Goal: Task Accomplishment & Management: Manage account settings

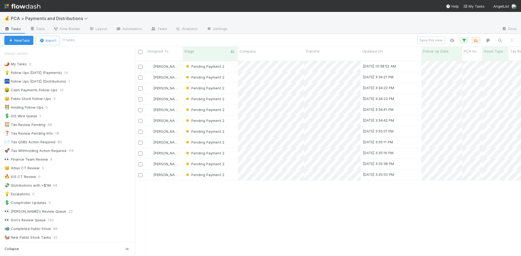
scroll to position [196, 382]
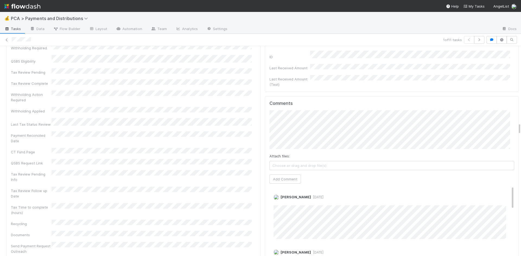
scroll to position [1247, 0]
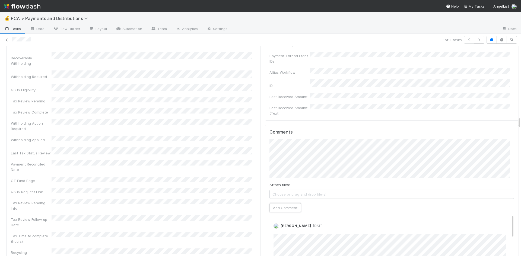
drag, startPoint x: 287, startPoint y: 165, endPoint x: 261, endPoint y: 161, distance: 26.1
click at [287, 203] on button "Add Comment" at bounding box center [284, 207] width 31 height 9
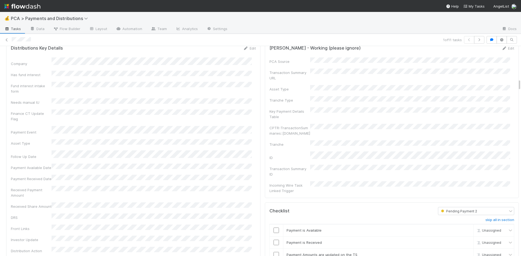
scroll to position [569, 0]
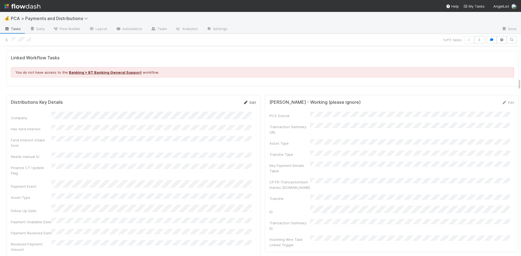
click at [245, 100] on link "Edit" at bounding box center [249, 102] width 13 height 4
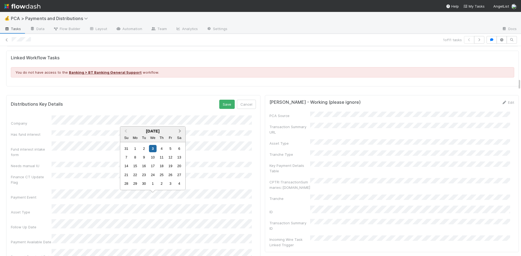
click at [181, 129] on button "Next Month" at bounding box center [180, 131] width 9 height 9
click at [180, 121] on button "Next Month" at bounding box center [180, 123] width 9 height 9
click at [167, 148] on div "5" at bounding box center [170, 148] width 7 height 7
click at [219, 100] on button "Save" at bounding box center [226, 104] width 15 height 9
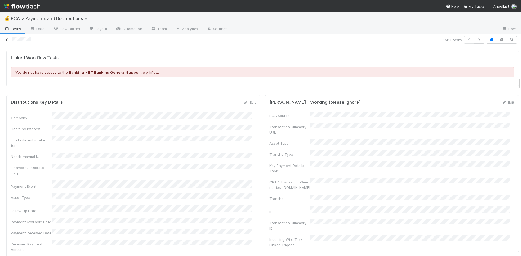
click at [7, 40] on icon at bounding box center [6, 40] width 5 height 4
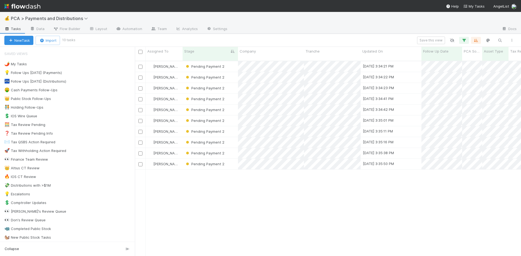
scroll to position [196, 382]
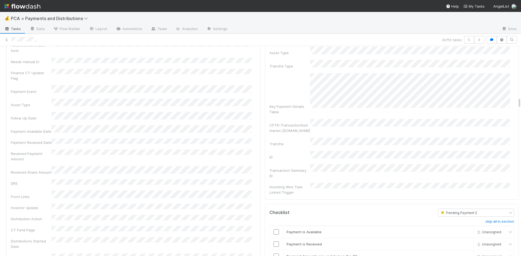
scroll to position [868, 0]
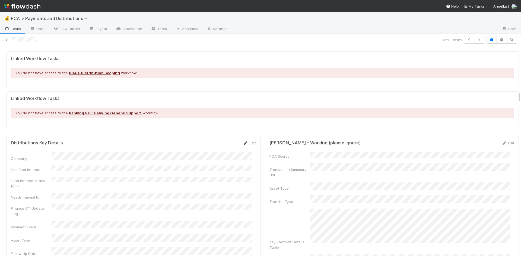
click at [248, 141] on link "Edit" at bounding box center [249, 143] width 13 height 4
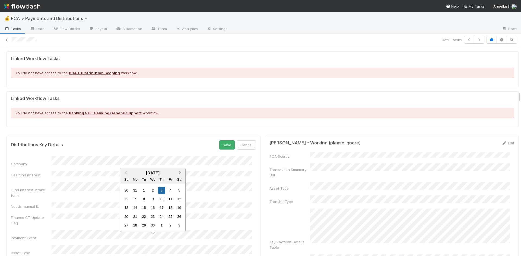
click at [181, 171] on button "Next Month" at bounding box center [180, 173] width 9 height 9
click at [171, 226] on div "30" at bounding box center [170, 225] width 7 height 7
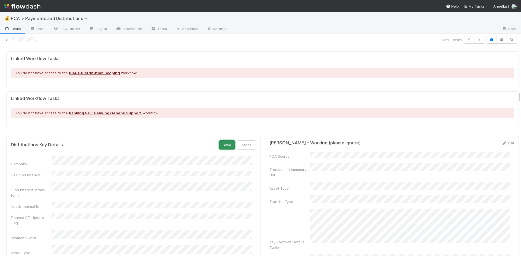
click at [223, 140] on button "Save" at bounding box center [226, 144] width 15 height 9
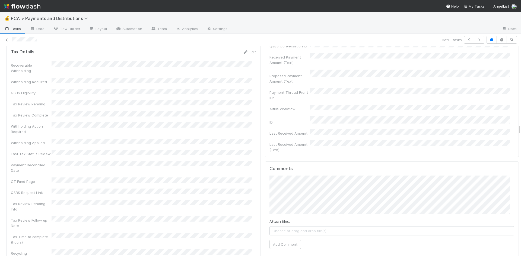
scroll to position [1600, 0]
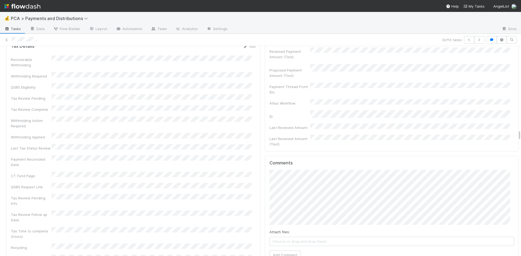
click at [409, 179] on div "Attach files: Choose or drag and drop file(s) Add Comment" at bounding box center [391, 215] width 245 height 90
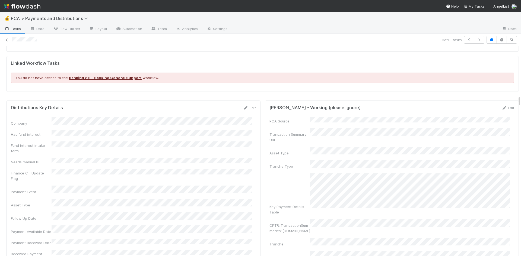
scroll to position [868, 0]
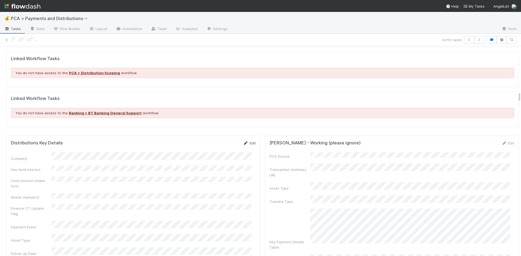
click at [243, 142] on icon at bounding box center [245, 144] width 5 height 4
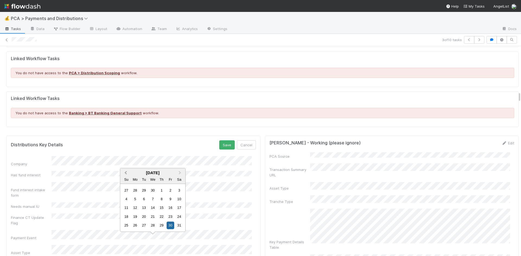
click at [124, 171] on button "Previous Month" at bounding box center [125, 173] width 9 height 9
click at [124, 176] on div "Su" at bounding box center [126, 179] width 7 height 7
click at [124, 171] on div "Su" at bounding box center [126, 170] width 7 height 7
click at [126, 164] on span "Previous Month" at bounding box center [126, 164] width 0 height 6
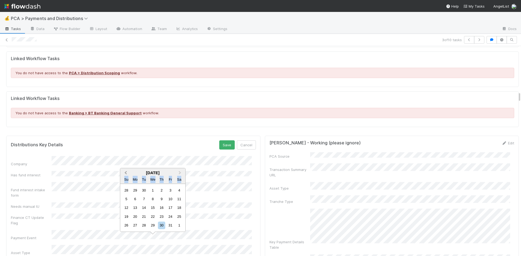
click at [126, 171] on span "Previous Month" at bounding box center [126, 173] width 0 height 6
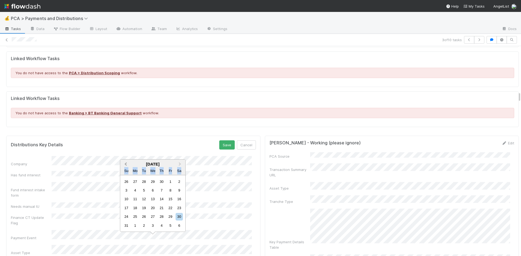
click at [125, 165] on button "Previous Month" at bounding box center [125, 164] width 9 height 9
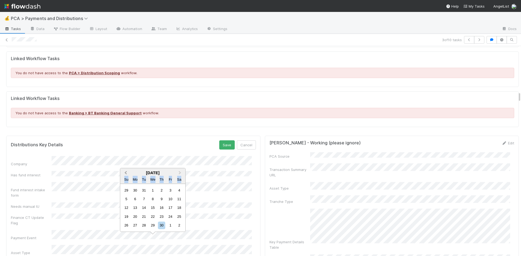
click at [125, 171] on button "Previous Month" at bounding box center [125, 173] width 9 height 9
click at [169, 216] on div "28" at bounding box center [170, 216] width 7 height 7
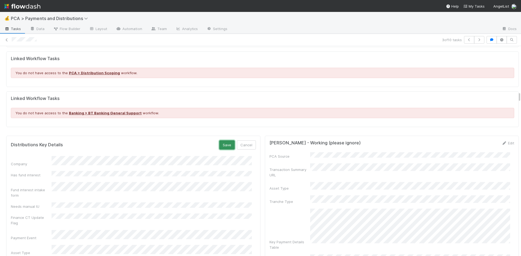
click at [223, 140] on button "Save" at bounding box center [226, 144] width 15 height 9
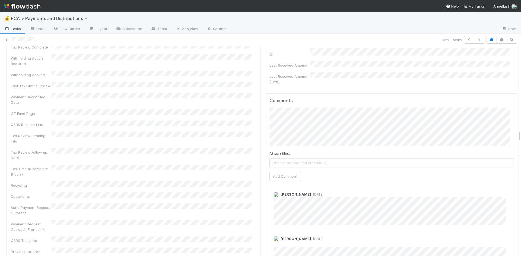
scroll to position [1696, 0]
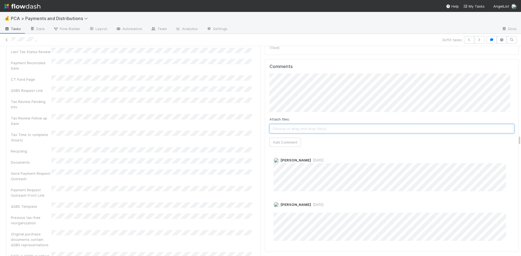
click at [311, 124] on span "Choose or drag and drop file(s)" at bounding box center [392, 128] width 244 height 9
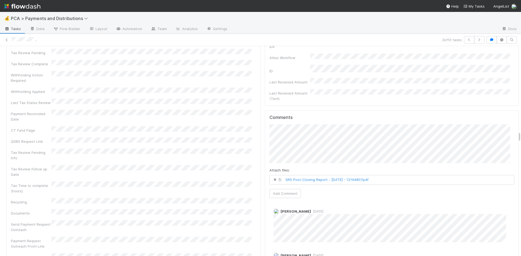
scroll to position [1588, 0]
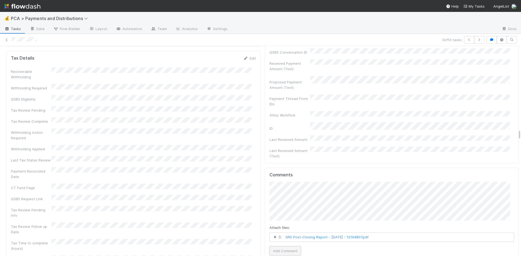
click at [287, 247] on button "Add Comment" at bounding box center [284, 251] width 31 height 9
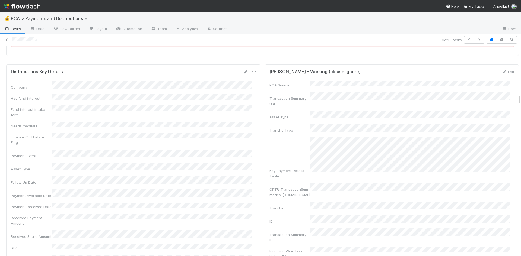
scroll to position [910, 0]
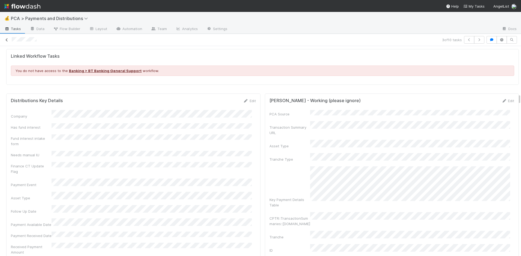
click at [6, 40] on icon at bounding box center [6, 40] width 5 height 4
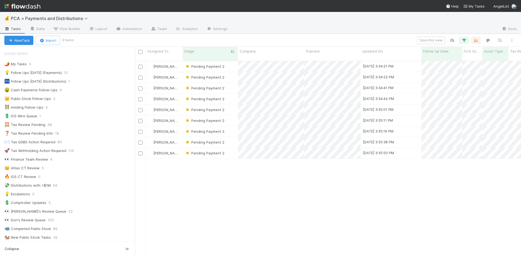
scroll to position [196, 382]
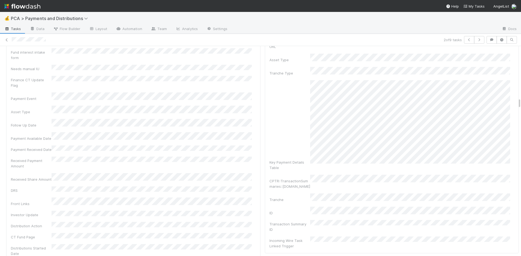
scroll to position [976, 0]
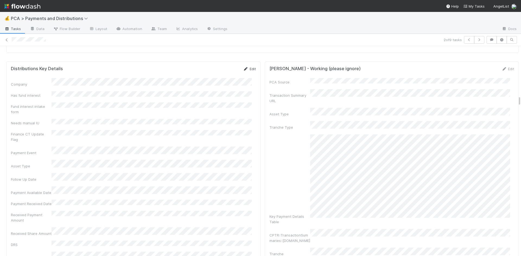
click at [245, 67] on link "Edit" at bounding box center [249, 69] width 13 height 4
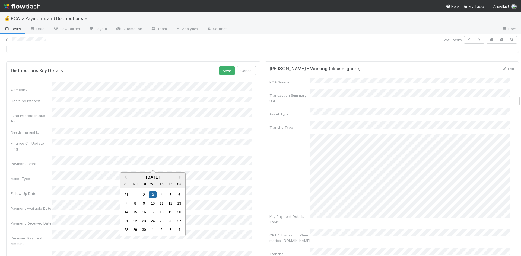
click at [152, 219] on div "24" at bounding box center [152, 220] width 7 height 7
click at [219, 66] on button "Save" at bounding box center [226, 70] width 15 height 9
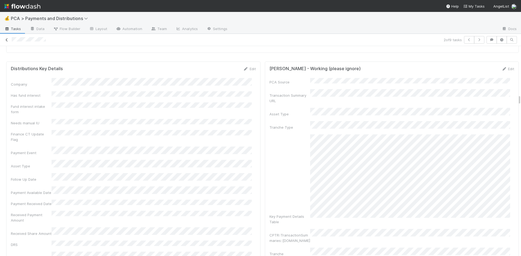
click at [7, 39] on icon at bounding box center [6, 40] width 5 height 4
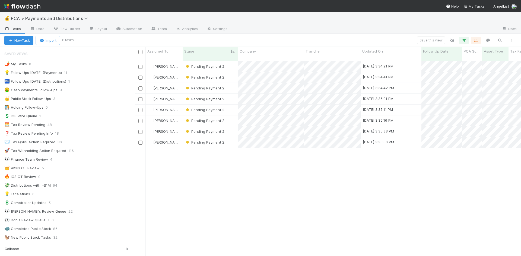
scroll to position [196, 382]
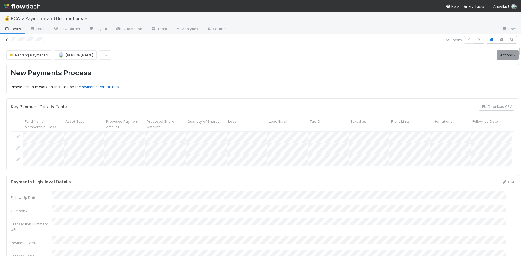
click at [7, 37] on div "1 of 8 tasks" at bounding box center [260, 40] width 521 height 8
click at [7, 39] on icon at bounding box center [6, 40] width 5 height 4
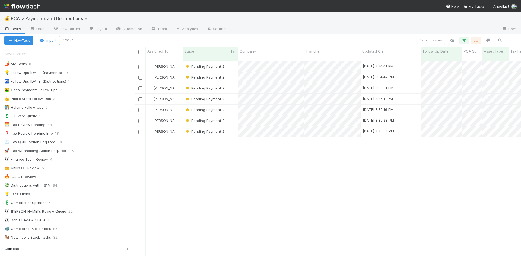
scroll to position [196, 382]
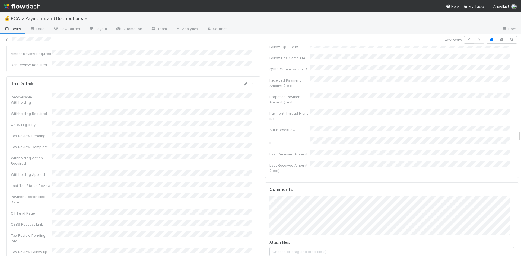
scroll to position [1627, 0]
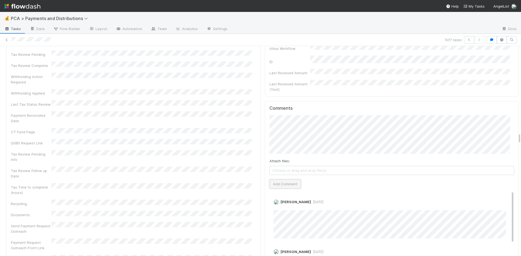
click at [282, 180] on button "Add Comment" at bounding box center [284, 184] width 31 height 9
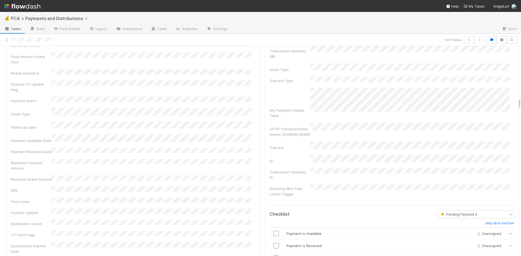
scroll to position [841, 0]
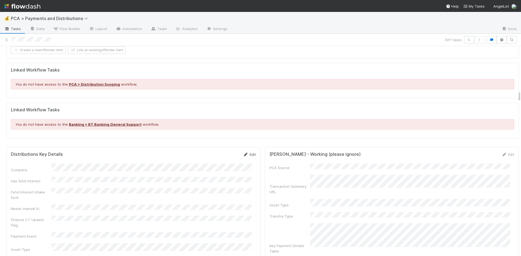
drag, startPoint x: 248, startPoint y: 146, endPoint x: 175, endPoint y: 152, distance: 73.2
click at [248, 152] on link "Edit" at bounding box center [249, 154] width 13 height 4
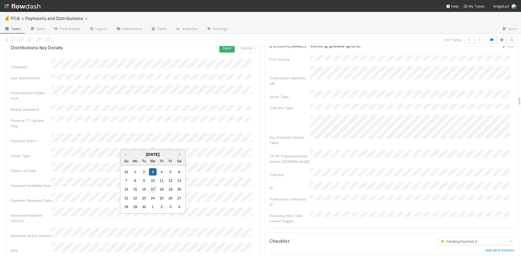
click at [150, 187] on div "17" at bounding box center [152, 189] width 7 height 7
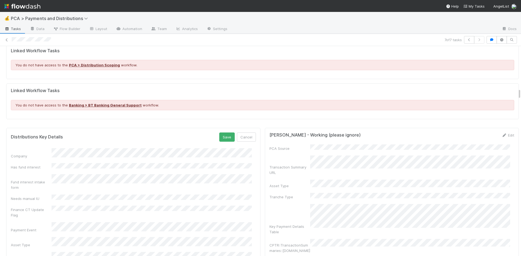
scroll to position [814, 0]
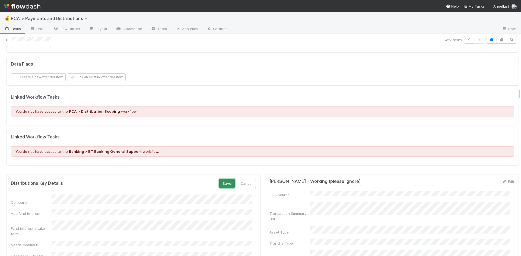
drag, startPoint x: 223, startPoint y: 174, endPoint x: 179, endPoint y: 133, distance: 60.1
click at [223, 179] on button "Save" at bounding box center [226, 183] width 15 height 9
click at [7, 39] on icon at bounding box center [6, 40] width 5 height 4
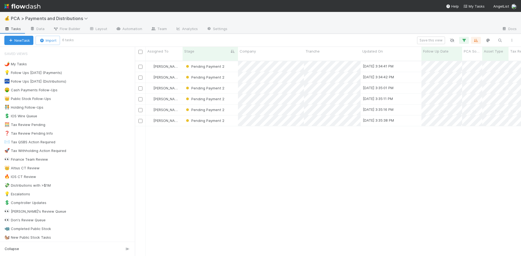
scroll to position [196, 382]
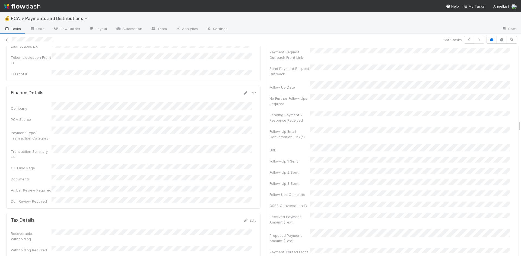
scroll to position [1573, 0]
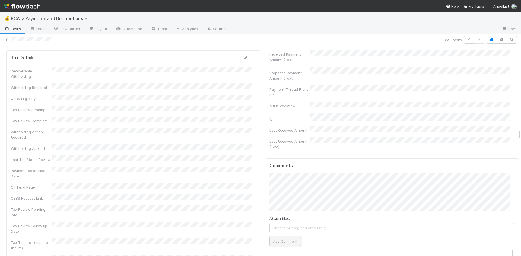
click at [287, 237] on button "Add Comment" at bounding box center [284, 241] width 31 height 9
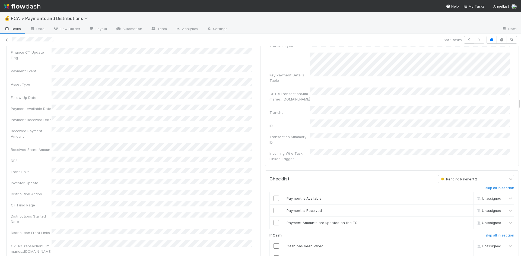
scroll to position [895, 0]
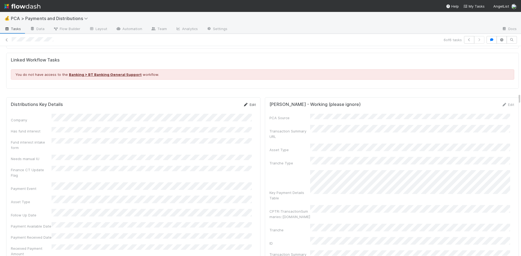
click at [243, 103] on icon at bounding box center [245, 105] width 5 height 4
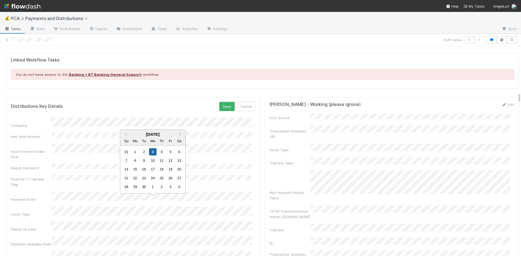
drag, startPoint x: 151, startPoint y: 161, endPoint x: 179, endPoint y: 142, distance: 34.2
click at [151, 161] on div "10" at bounding box center [152, 160] width 7 height 7
click at [143, 168] on div "16" at bounding box center [143, 169] width 7 height 7
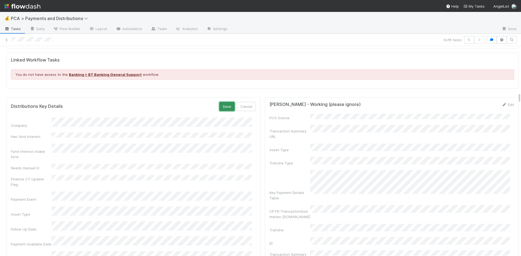
click at [221, 102] on button "Save" at bounding box center [226, 106] width 15 height 9
click at [7, 39] on icon at bounding box center [6, 40] width 5 height 4
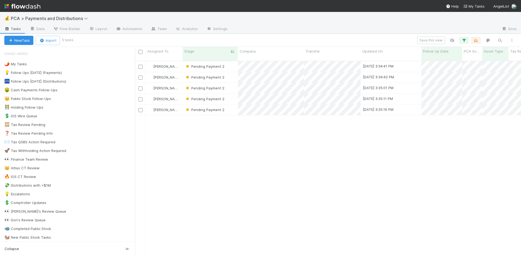
scroll to position [196, 382]
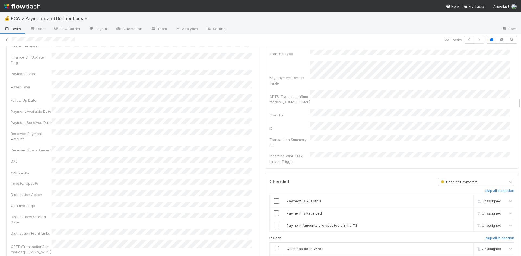
scroll to position [814, 0]
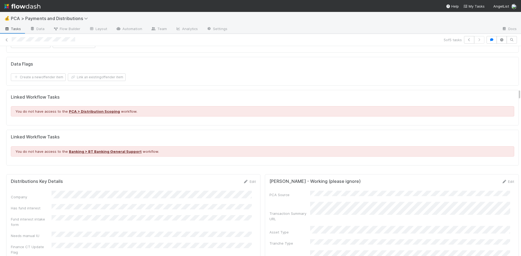
drag, startPoint x: 244, startPoint y: 174, endPoint x: 232, endPoint y: 174, distance: 11.4
click at [244, 180] on icon at bounding box center [245, 182] width 5 height 4
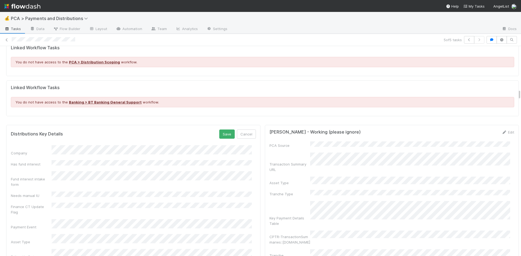
scroll to position [895, 0]
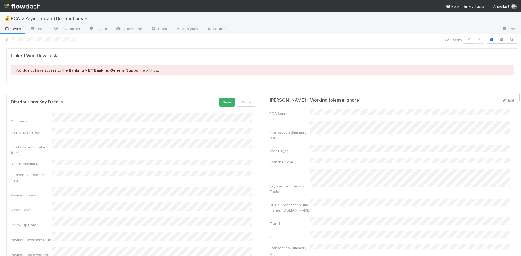
click at [181, 129] on button "Next Month" at bounding box center [180, 130] width 9 height 9
click at [169, 148] on div "3" at bounding box center [170, 147] width 7 height 7
click at [224, 98] on button "Save" at bounding box center [226, 102] width 15 height 9
click at [8, 39] on icon at bounding box center [6, 40] width 5 height 4
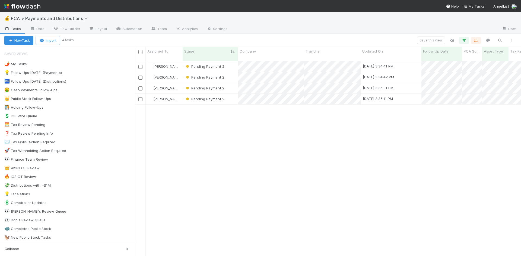
scroll to position [196, 382]
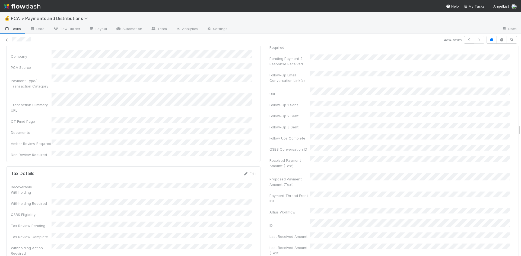
scroll to position [1654, 0]
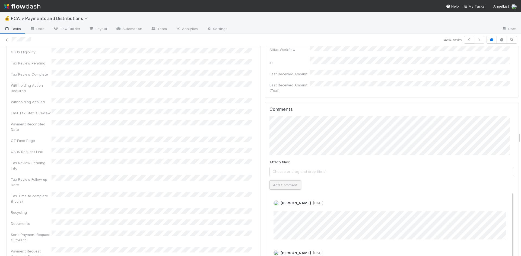
click at [281, 181] on button "Add Comment" at bounding box center [284, 185] width 31 height 9
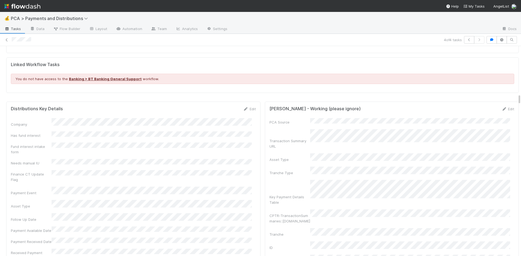
scroll to position [922, 0]
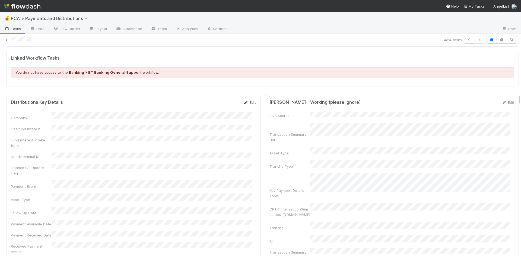
click at [243, 101] on icon at bounding box center [245, 103] width 5 height 4
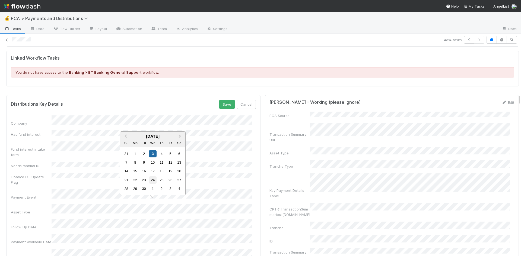
click at [151, 181] on div "24" at bounding box center [152, 180] width 7 height 7
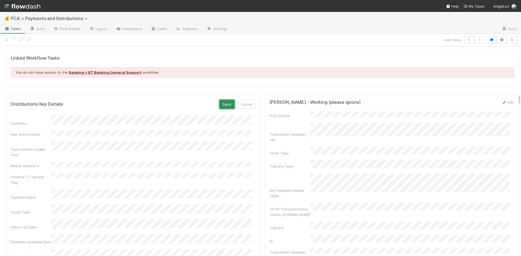
click at [220, 100] on button "Save" at bounding box center [226, 104] width 15 height 9
click at [5, 38] on link at bounding box center [6, 39] width 5 height 5
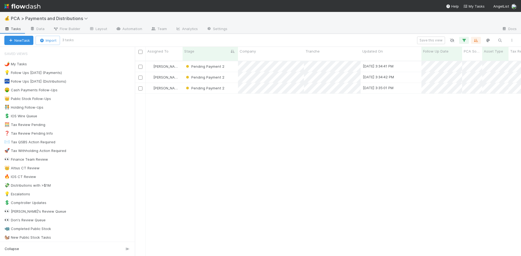
scroll to position [196, 382]
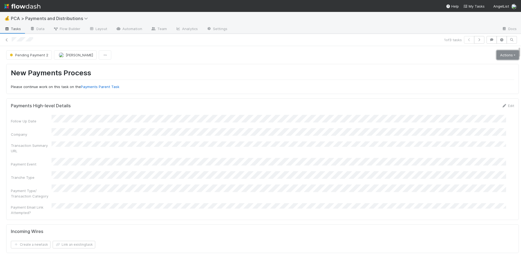
click at [498, 55] on link "Actions" at bounding box center [507, 54] width 22 height 9
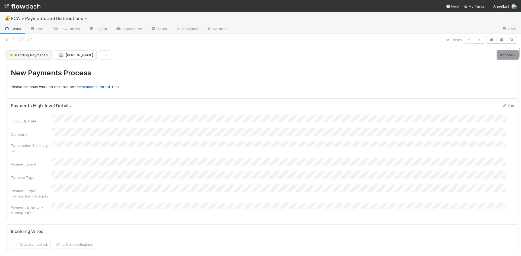
click at [42, 55] on span "Pending Payment 2" at bounding box center [29, 55] width 40 height 4
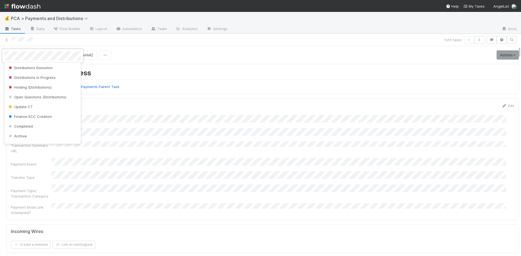
scroll to position [170, 0]
click at [46, 109] on div "Archive" at bounding box center [42, 109] width 76 height 10
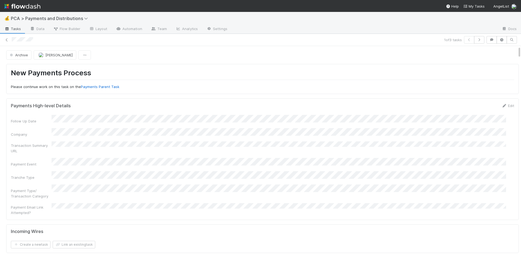
click at [220, 59] on div "Archive Thomas Ambrosia" at bounding box center [262, 54] width 512 height 9
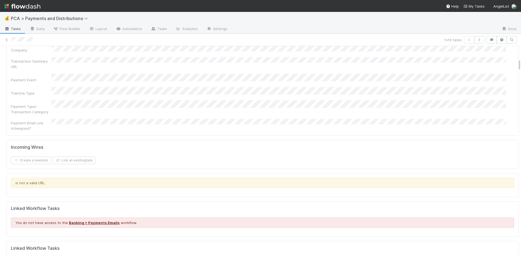
scroll to position [0, 0]
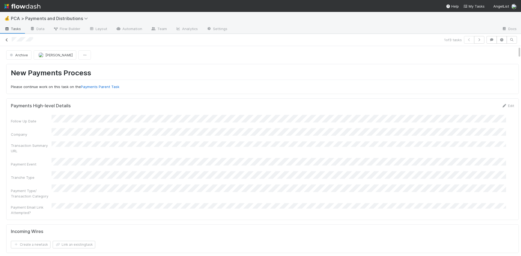
click at [6, 40] on icon at bounding box center [6, 40] width 5 height 4
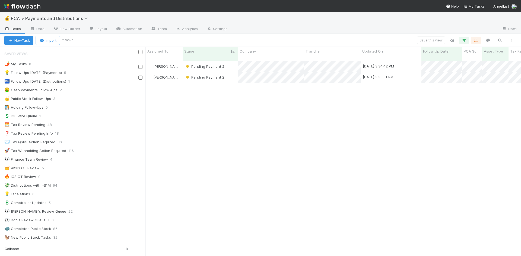
scroll to position [196, 382]
click at [415, 137] on div "Michael Guidi Pending Payment 2 9/1/25, 3:34:42 PM 12/16/24, 11:11:50 PM 1 0 0 …" at bounding box center [328, 161] width 386 height 200
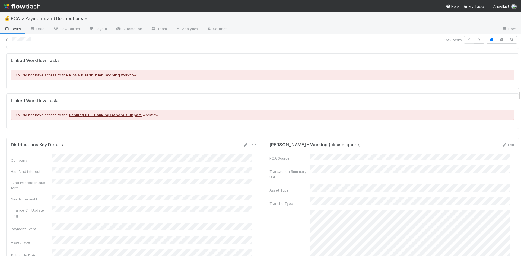
scroll to position [1085, 0]
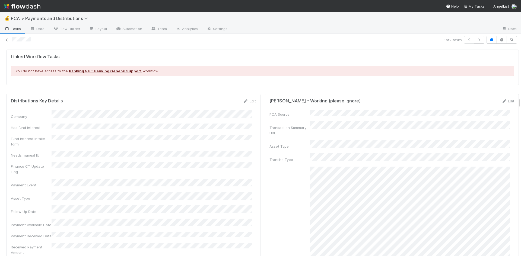
drag, startPoint x: 242, startPoint y: 96, endPoint x: 232, endPoint y: 104, distance: 13.0
click at [243, 100] on icon at bounding box center [245, 102] width 5 height 4
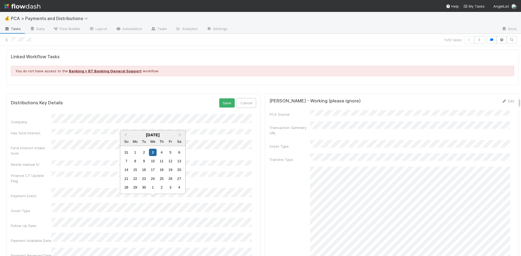
click at [242, 100] on button "Cancel" at bounding box center [246, 102] width 19 height 9
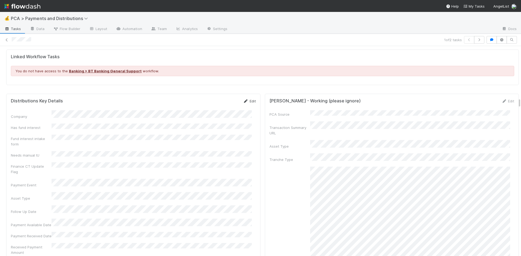
click at [243, 100] on icon at bounding box center [245, 102] width 5 height 4
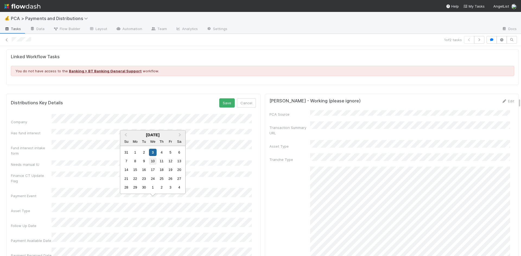
click at [152, 161] on div "10" at bounding box center [152, 161] width 7 height 7
click at [221, 98] on button "Save" at bounding box center [226, 102] width 15 height 9
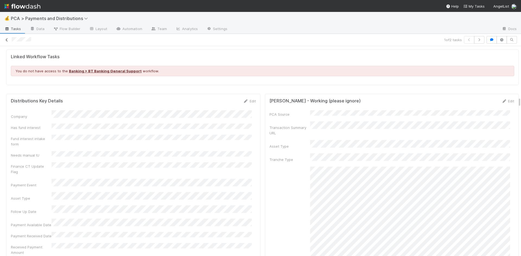
click at [6, 39] on icon at bounding box center [6, 40] width 5 height 4
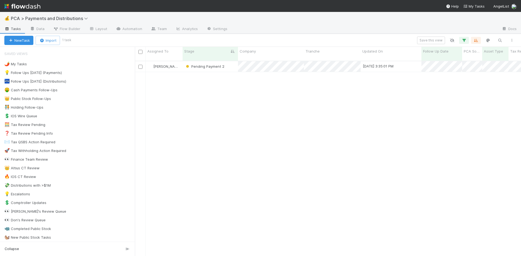
scroll to position [196, 382]
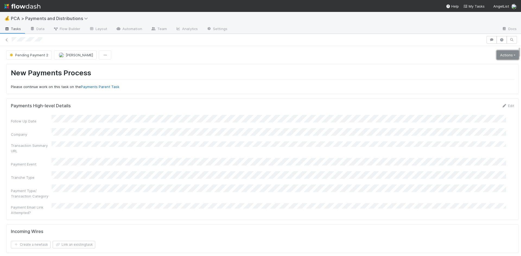
click at [503, 54] on link "Actions" at bounding box center [507, 54] width 22 height 9
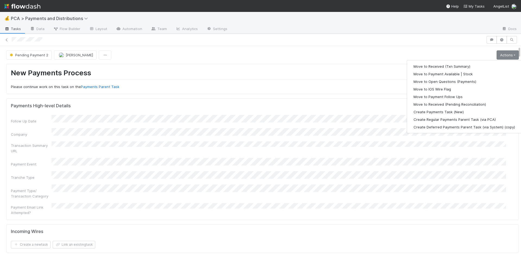
drag, startPoint x: 315, startPoint y: 51, endPoint x: 137, endPoint y: 62, distance: 178.7
click at [315, 52] on div "Pending Payment 2 Michael Guidi Actions Move to Received (Txn Summary) Move to …" at bounding box center [262, 54] width 512 height 9
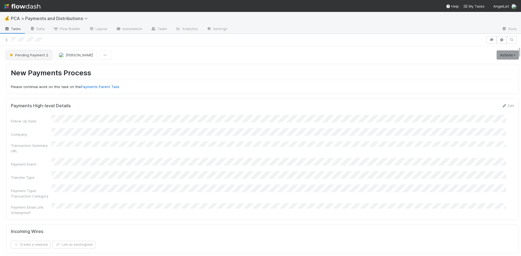
click at [39, 56] on span "Pending Payment 2" at bounding box center [29, 55] width 40 height 4
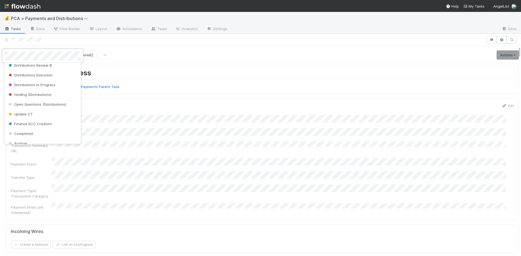
scroll to position [170, 0]
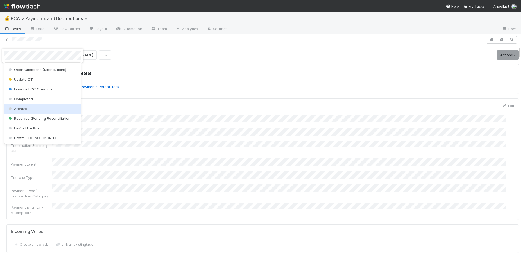
click at [41, 111] on div "Archive" at bounding box center [42, 109] width 76 height 10
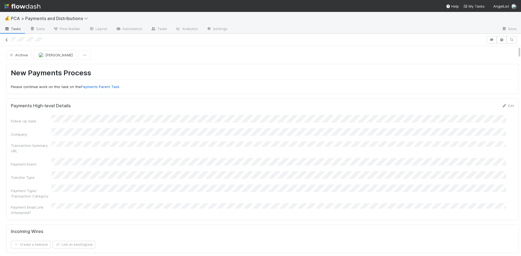
click at [7, 40] on icon at bounding box center [6, 40] width 5 height 4
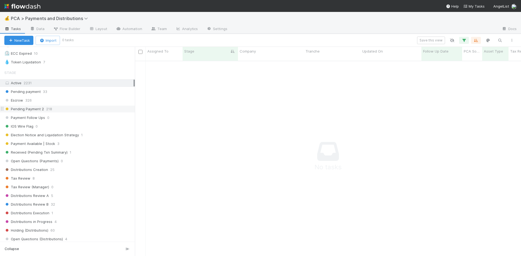
scroll to position [180, 0]
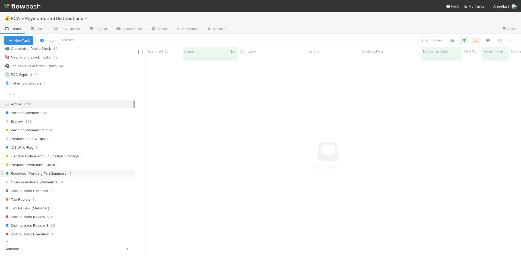
click at [85, 170] on div "Received (Pending Txn Summary) 1" at bounding box center [67, 173] width 135 height 7
click at [89, 173] on div "Received (Pending Txn Summary) 1" at bounding box center [69, 173] width 130 height 7
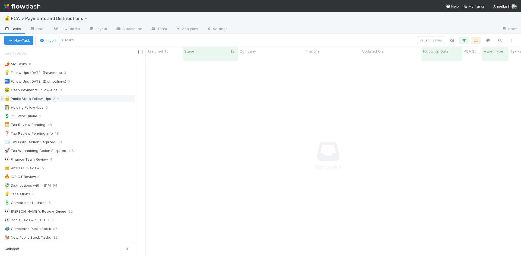
scroll to position [192, 382]
click at [463, 41] on icon "button" at bounding box center [463, 40] width 5 height 5
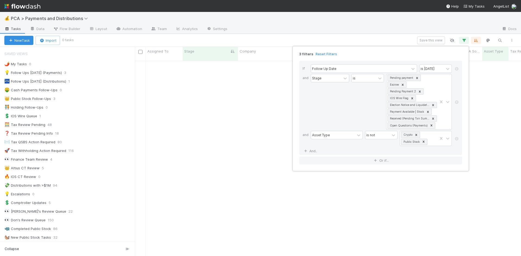
click at [456, 69] on icon at bounding box center [456, 68] width 5 height 3
click at [456, 92] on icon at bounding box center [456, 92] width 5 height 3
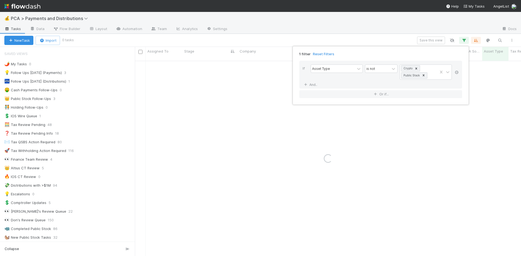
click at [456, 72] on icon at bounding box center [456, 72] width 5 height 3
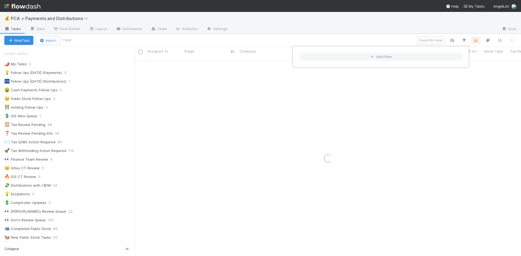
click at [313, 30] on div "Add Filter" at bounding box center [260, 128] width 521 height 256
drag, startPoint x: 267, startPoint y: 103, endPoint x: 269, endPoint y: 100, distance: 3.5
click at [267, 102] on div "Add Filter" at bounding box center [260, 128] width 521 height 256
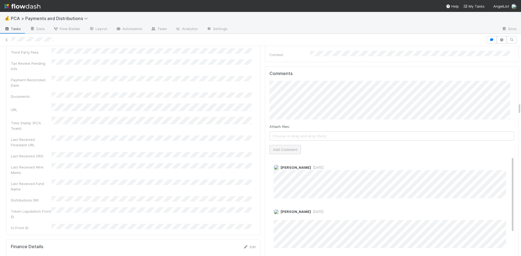
scroll to position [1003, 0]
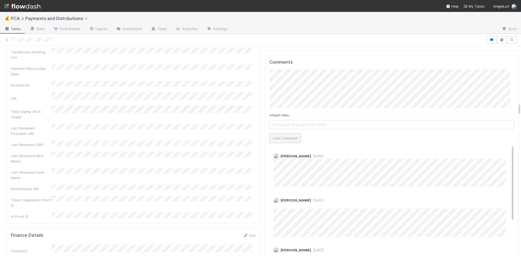
click at [278, 134] on button "Add Comment" at bounding box center [284, 138] width 31 height 9
click at [5, 40] on icon at bounding box center [6, 40] width 5 height 4
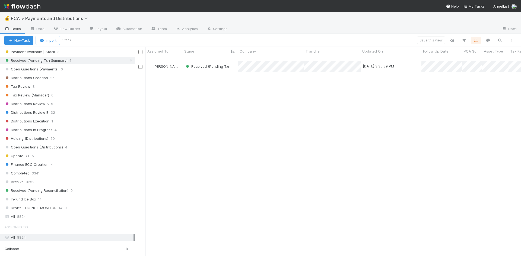
scroll to position [298, 0]
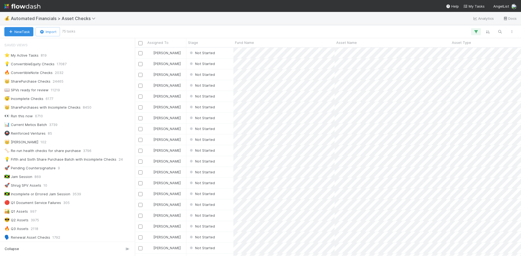
scroll to position [194, 0]
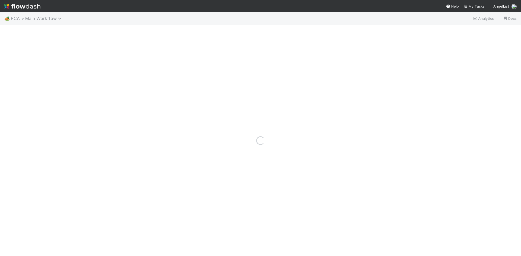
click at [48, 20] on span "PCA > Main Workflow" at bounding box center [37, 18] width 53 height 5
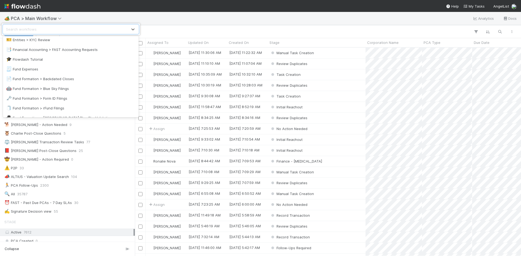
scroll to position [153, 0]
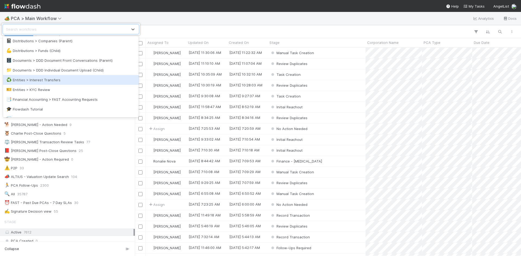
click at [71, 84] on div "♻️ Entities > Interest Transfers" at bounding box center [71, 80] width 136 height 10
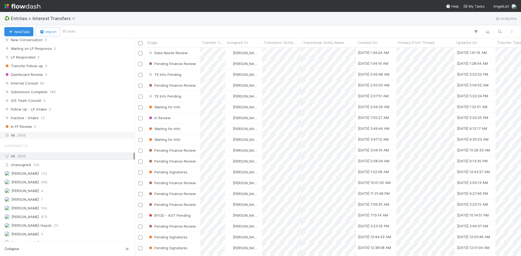
scroll to position [598, 0]
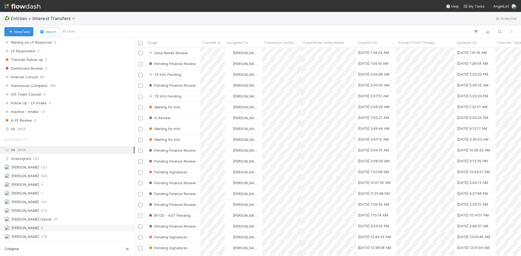
click at [42, 229] on div "Meg Castanare 5" at bounding box center [68, 228] width 129 height 7
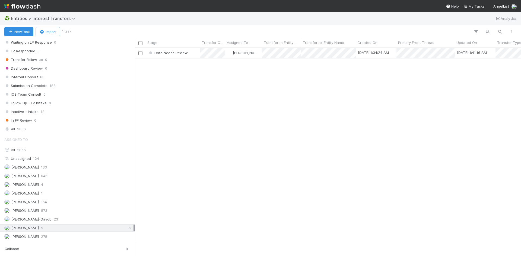
scroll to position [204, 382]
click at [40, 20] on span "Entities > Interest Transfers" at bounding box center [44, 18] width 67 height 5
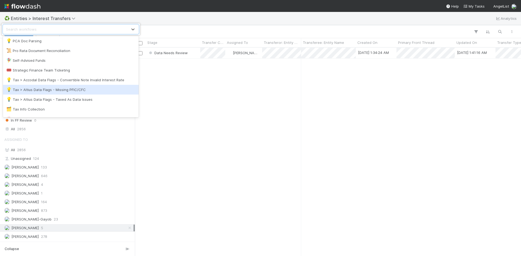
scroll to position [424, 0]
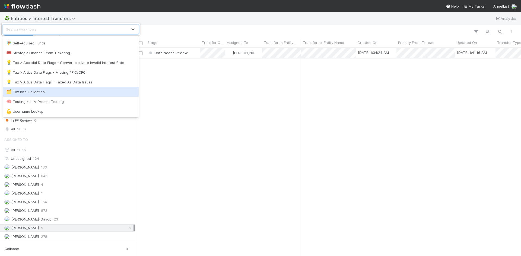
click at [52, 89] on div "🗂️ Tax Info Collection" at bounding box center [70, 91] width 129 height 5
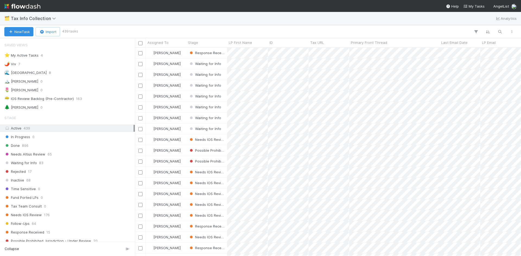
scroll to position [204, 382]
click at [57, 232] on div "Response Received 15" at bounding box center [68, 232] width 129 height 7
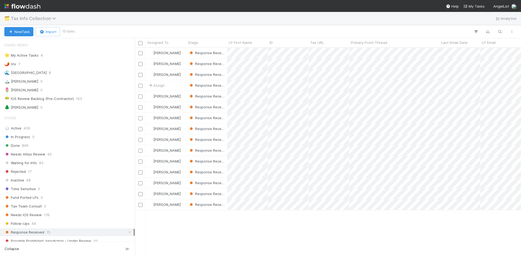
scroll to position [204, 382]
click at [45, 17] on span "Tax Info Collection" at bounding box center [35, 18] width 48 height 5
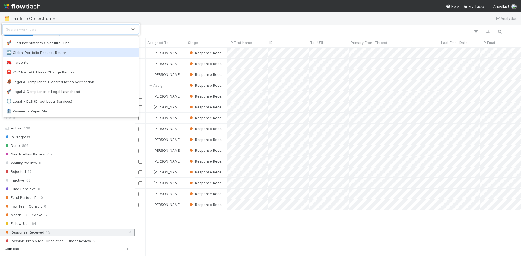
scroll to position [325, 0]
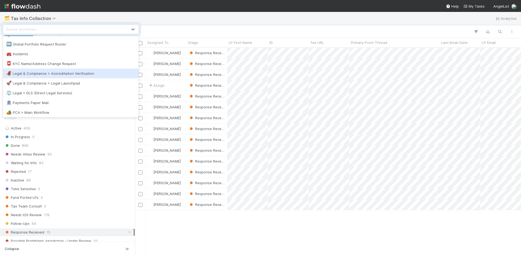
click at [56, 73] on div "🦧 Legal & Compliance > Accreditation Verification" at bounding box center [70, 73] width 129 height 5
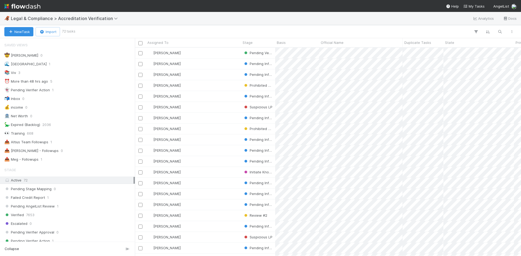
scroll to position [204, 382]
click at [25, 161] on div "📤 Meg - Followups" at bounding box center [21, 159] width 34 height 7
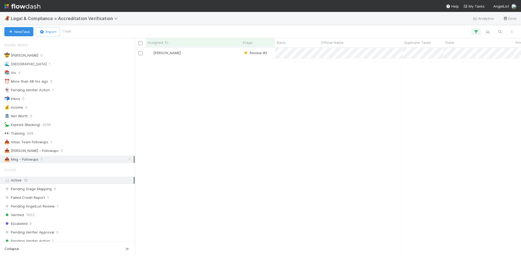
scroll to position [204, 382]
click at [225, 51] on div "[PERSON_NAME]" at bounding box center [193, 53] width 95 height 11
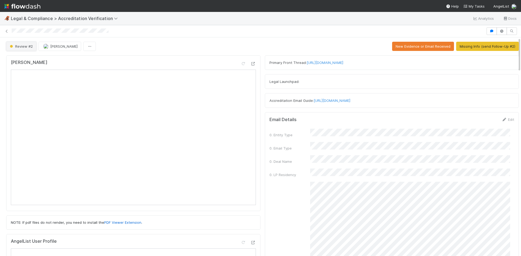
click at [28, 47] on span "Review #2" at bounding box center [21, 46] width 24 height 4
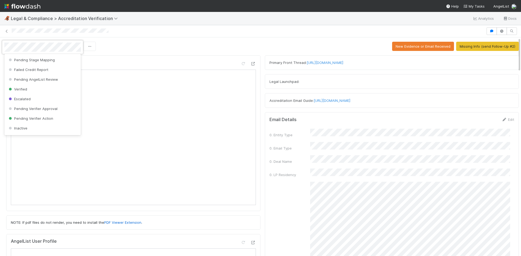
scroll to position [50, 0]
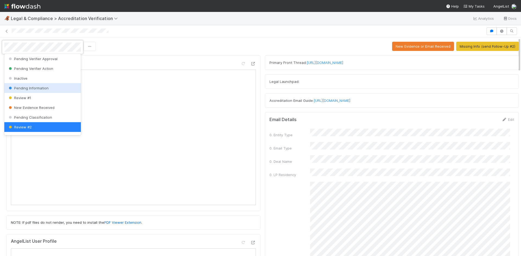
click at [24, 87] on span "Pending Information" at bounding box center [28, 88] width 41 height 4
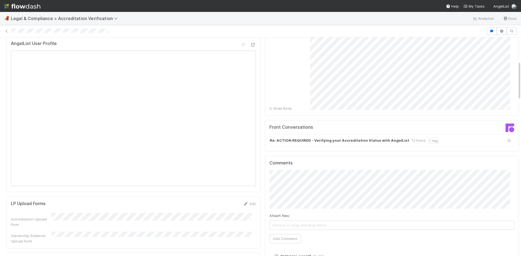
scroll to position [271, 0]
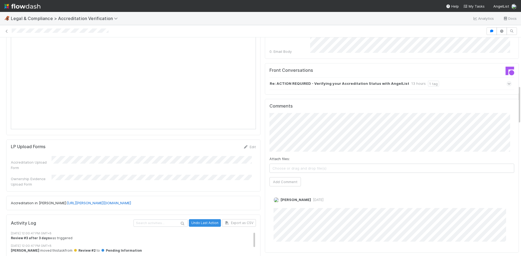
click at [281, 177] on button "Add Comment" at bounding box center [284, 181] width 31 height 9
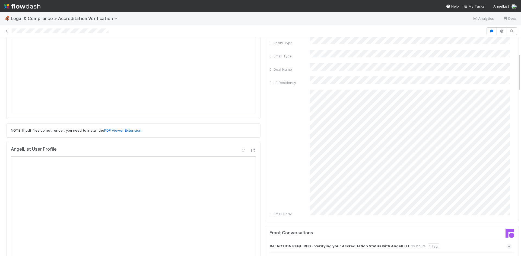
scroll to position [0, 0]
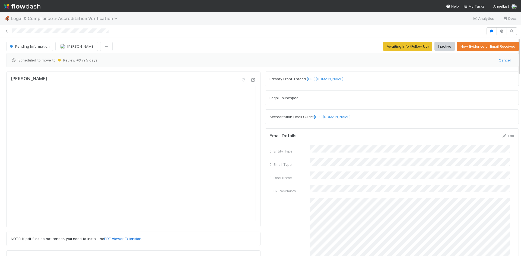
click at [32, 20] on span "Legal & Compliance > Accreditation Verification" at bounding box center [66, 18] width 110 height 5
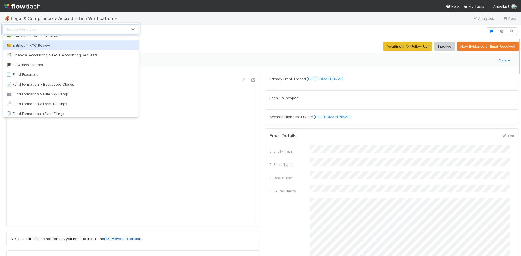
scroll to position [217, 0]
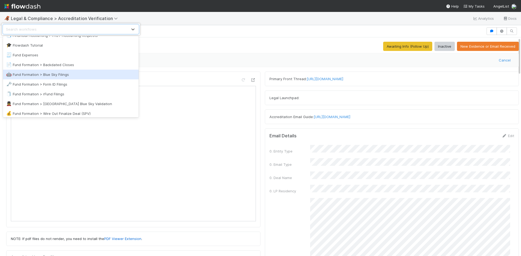
click at [67, 76] on div "🤖 Fund Formation > Blue Sky Filings" at bounding box center [70, 74] width 129 height 5
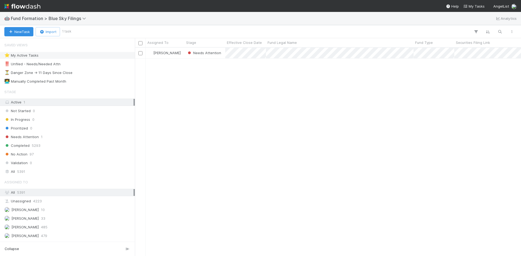
scroll to position [204, 382]
click at [68, 16] on span "Fund Formation > Blue Sky Filings" at bounding box center [50, 18] width 78 height 5
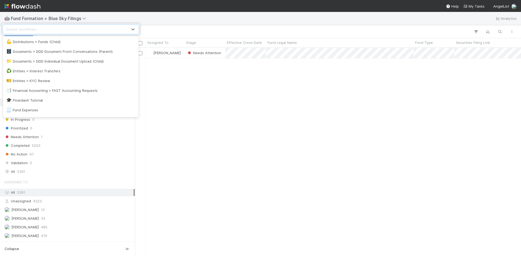
scroll to position [153, 0]
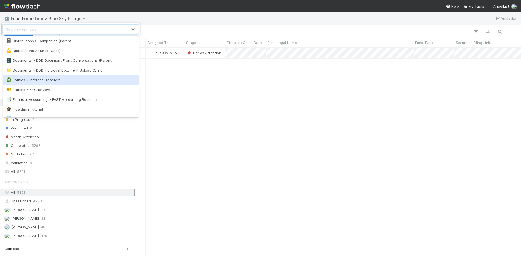
click at [65, 81] on div "♻️ Entities > Interest Transfers" at bounding box center [70, 79] width 129 height 5
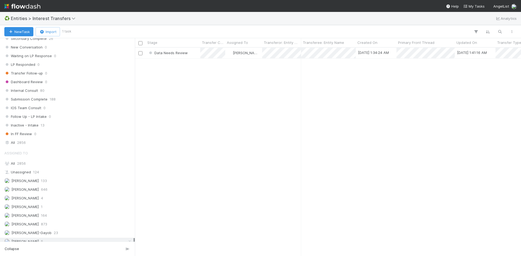
scroll to position [598, 0]
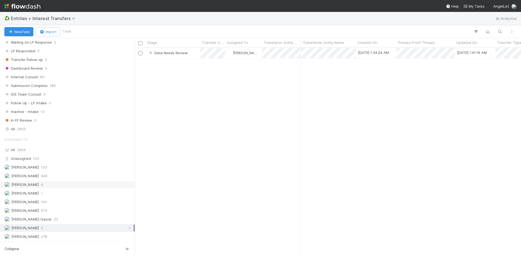
click at [34, 185] on span "[PERSON_NAME]" at bounding box center [24, 185] width 27 height 4
click at [69, 226] on div "Meg Castanare 5" at bounding box center [68, 228] width 129 height 7
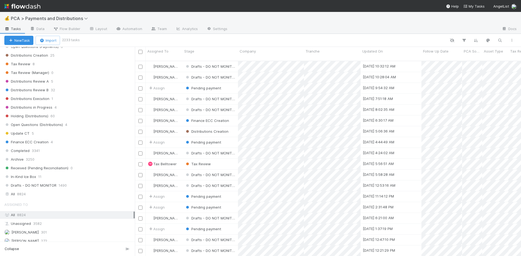
scroll to position [325, 0]
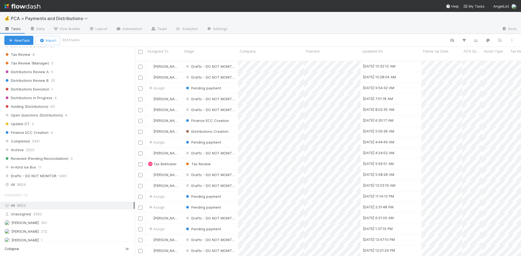
drag, startPoint x: 53, startPoint y: 183, endPoint x: 8, endPoint y: 146, distance: 57.8
click at [53, 183] on div "All 8824" at bounding box center [68, 184] width 129 height 7
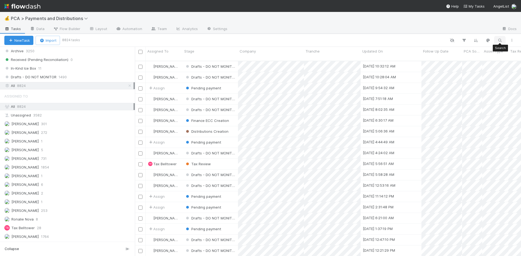
click at [500, 41] on icon "button" at bounding box center [499, 40] width 5 height 5
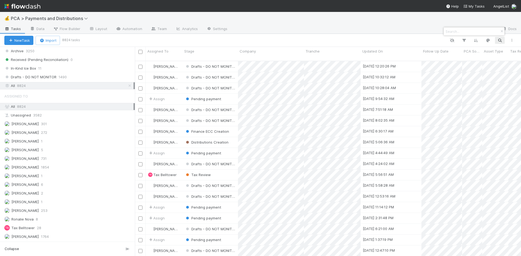
click at [486, 32] on input at bounding box center [471, 31] width 54 height 7
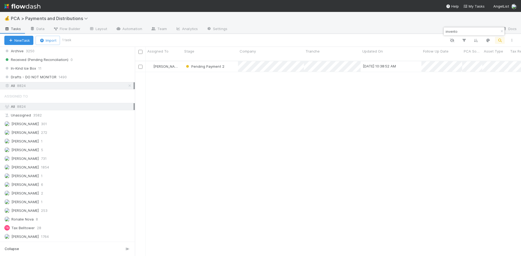
scroll to position [196, 382]
click at [450, 33] on input "invento" at bounding box center [471, 31] width 54 height 7
click at [462, 33] on input "pathology watch" at bounding box center [471, 31] width 54 height 7
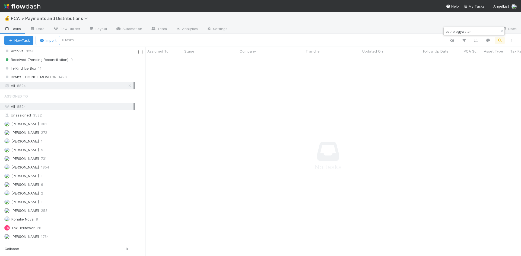
type input "pathologywatch"
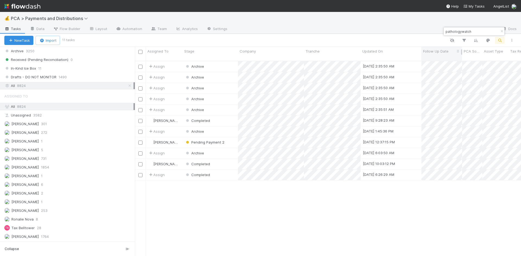
scroll to position [196, 382]
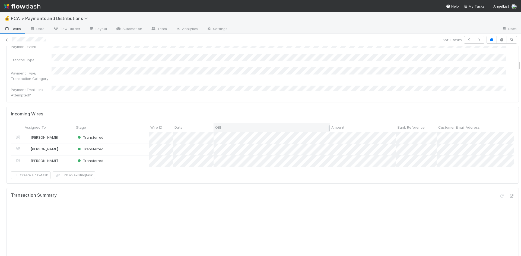
scroll to position [407, 0]
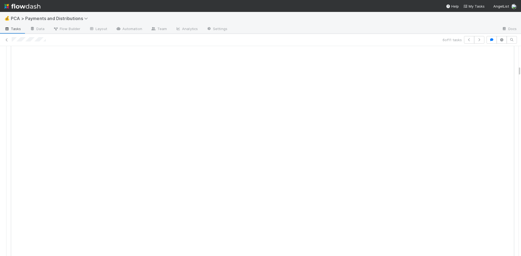
click at [213, 46] on div "6 of 11 tasks" at bounding box center [260, 40] width 521 height 12
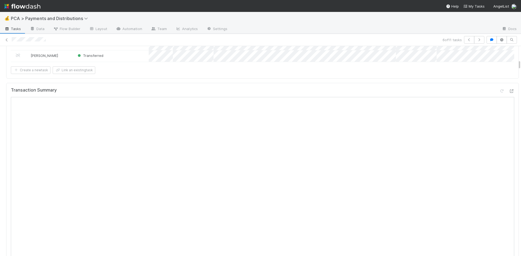
scroll to position [271, 0]
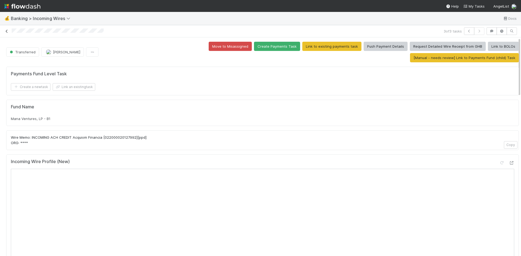
click at [4, 29] on link at bounding box center [6, 30] width 5 height 5
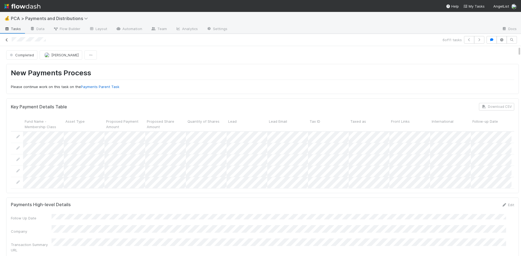
click at [8, 40] on icon at bounding box center [6, 40] width 5 height 4
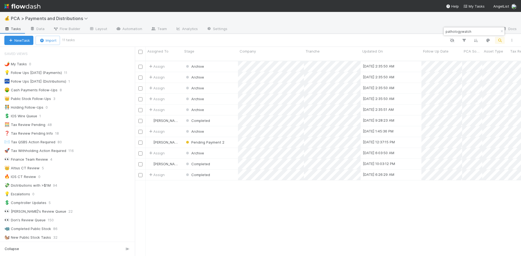
scroll to position [196, 382]
click at [465, 33] on input "pathologywatch" at bounding box center [471, 31] width 54 height 7
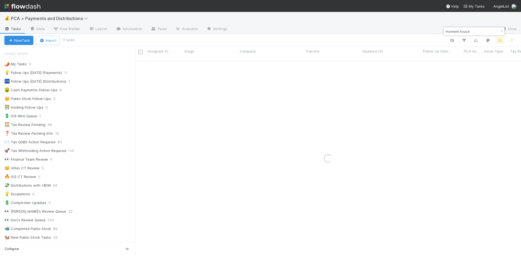
type input "moment house"
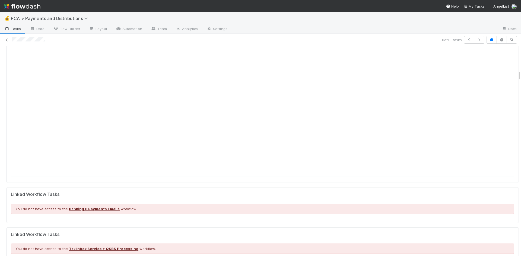
scroll to position [488, 0]
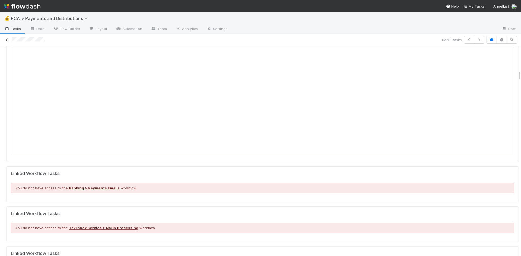
click at [6, 38] on icon at bounding box center [6, 40] width 5 height 4
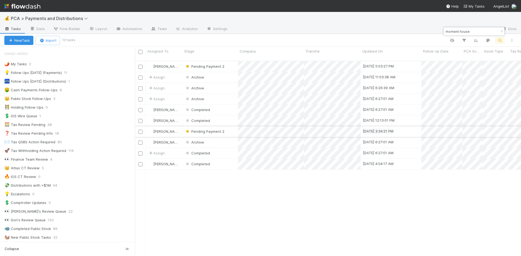
scroll to position [196, 382]
click at [487, 138] on button "Next Month" at bounding box center [487, 138] width 9 height 9
click at [460, 180] on div "22" at bounding box center [459, 181] width 7 height 7
click at [433, 189] on div at bounding box center [260, 128] width 521 height 256
click at [487, 71] on span "Next Month" at bounding box center [487, 73] width 0 height 6
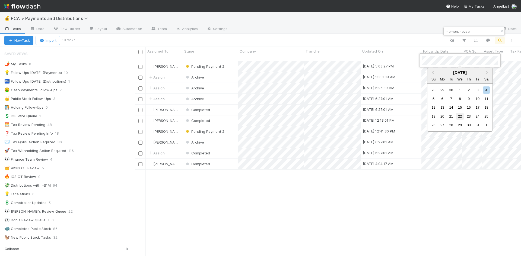
click at [459, 114] on div "22" at bounding box center [459, 116] width 7 height 7
click at [436, 199] on div at bounding box center [260, 128] width 521 height 256
drag, startPoint x: 465, startPoint y: 31, endPoint x: 445, endPoint y: 31, distance: 20.1
click at [445, 31] on input "moment house" at bounding box center [471, 31] width 54 height 7
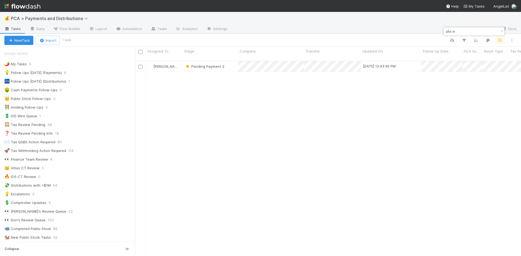
drag, startPoint x: 453, startPoint y: 30, endPoint x: 444, endPoint y: 30, distance: 9.0
click at [444, 30] on div "alte in" at bounding box center [470, 31] width 55 height 7
type input "parka so"
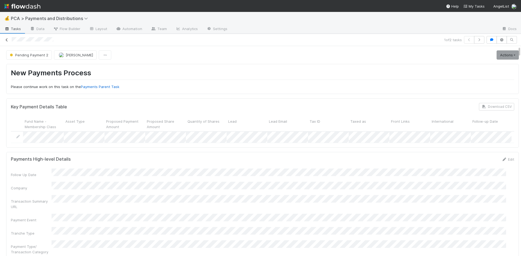
click at [8, 40] on icon at bounding box center [6, 40] width 5 height 4
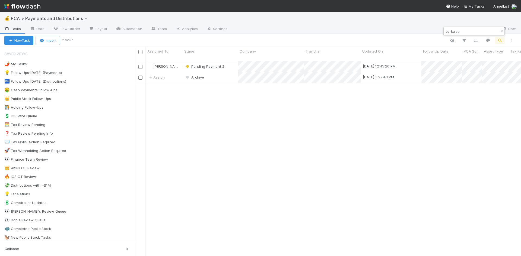
scroll to position [196, 382]
drag, startPoint x: 463, startPoint y: 30, endPoint x: 444, endPoint y: 29, distance: 18.5
click at [444, 29] on input "parka so" at bounding box center [471, 31] width 54 height 7
click at [452, 33] on input "accunai" at bounding box center [471, 31] width 54 height 7
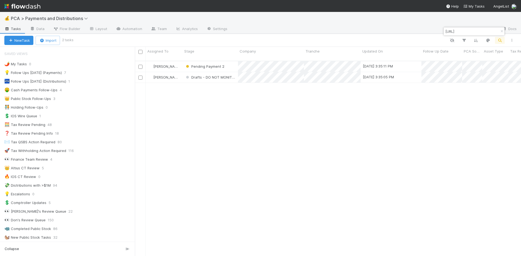
click at [453, 30] on input "pathr.ai" at bounding box center [471, 31] width 54 height 7
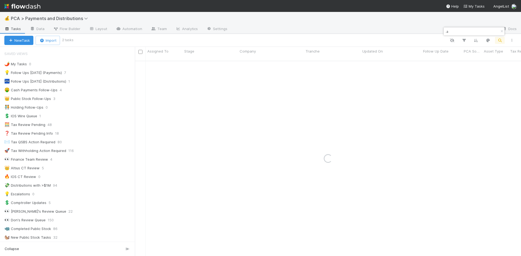
type input "."
type input "scale ai"
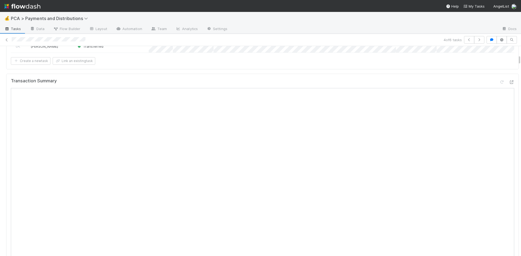
scroll to position [217, 0]
click at [6, 39] on icon at bounding box center [6, 40] width 5 height 4
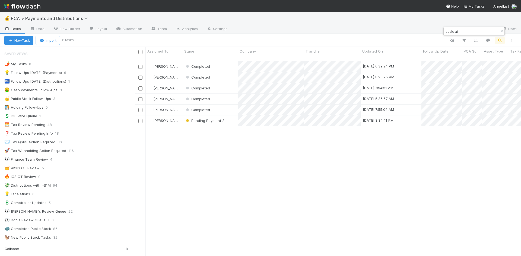
scroll to position [196, 382]
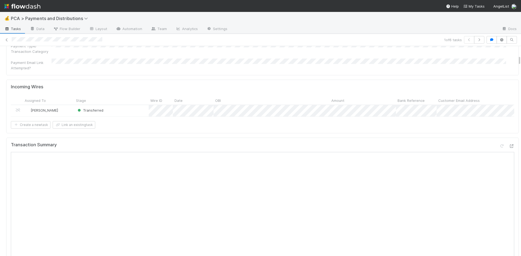
scroll to position [190, 0]
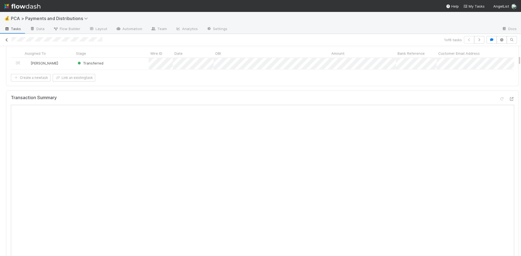
click at [6, 38] on icon at bounding box center [6, 40] width 5 height 4
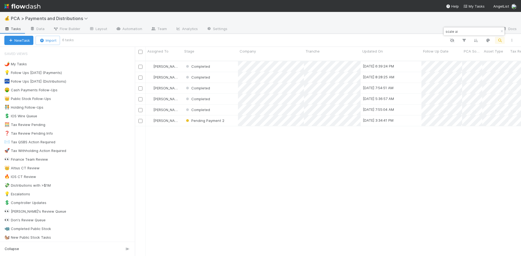
scroll to position [196, 382]
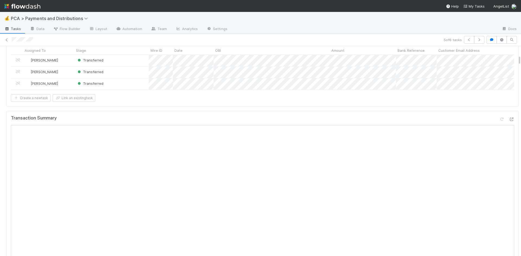
scroll to position [190, 0]
click at [8, 38] on link at bounding box center [6, 39] width 5 height 5
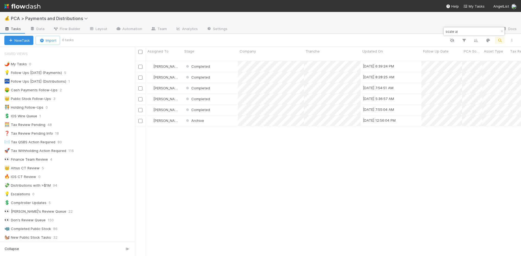
scroll to position [196, 382]
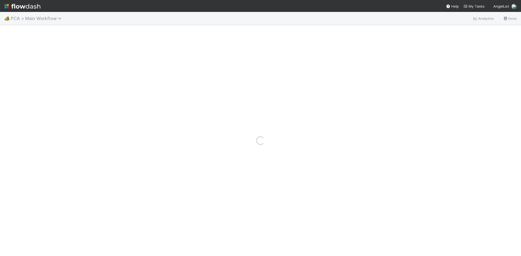
click at [49, 19] on span "PCA > Main Workflow" at bounding box center [37, 18] width 53 height 5
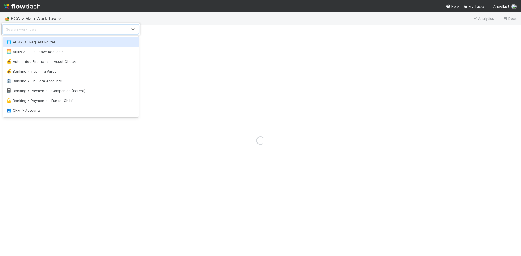
click at [201, 12] on div "option AL <> BT Request Router focused, 1 of 51. 51 results available. Use Up a…" at bounding box center [260, 128] width 521 height 256
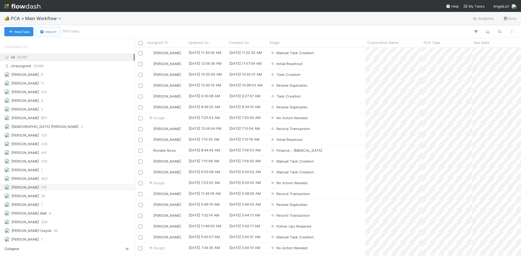
scroll to position [563, 0]
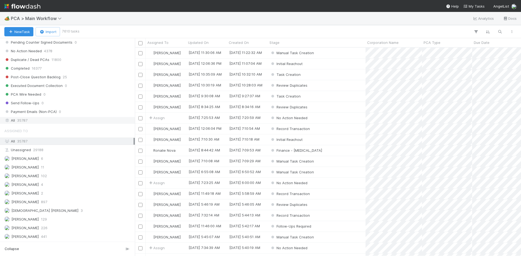
click at [28, 122] on div "All 35787" at bounding box center [68, 120] width 129 height 7
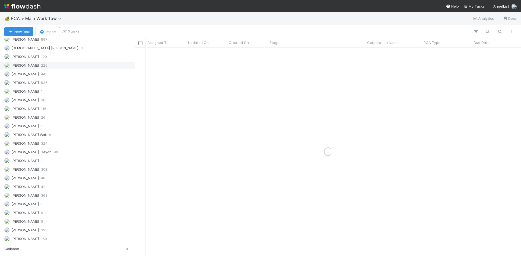
scroll to position [740, 0]
click at [54, 143] on div "Lou Mahfoud 1" at bounding box center [68, 146] width 129 height 7
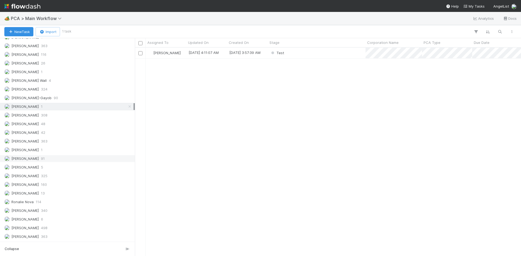
scroll to position [204, 382]
click at [46, 141] on span "363" at bounding box center [44, 141] width 7 height 7
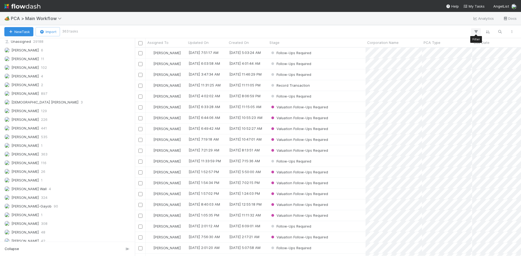
scroll to position [204, 382]
click at [476, 32] on icon "button" at bounding box center [475, 31] width 5 height 5
click at [430, 47] on button "Add Filter" at bounding box center [392, 48] width 163 height 8
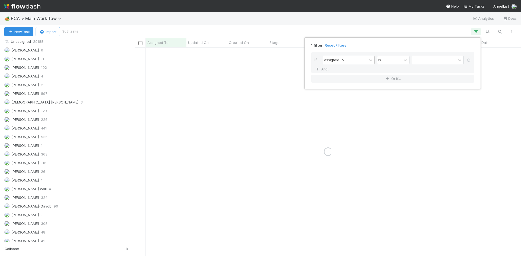
click at [339, 59] on div "Assigned To" at bounding box center [334, 59] width 20 height 5
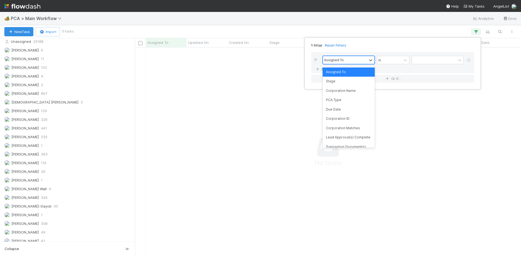
scroll to position [200, 382]
click at [344, 80] on div "Stage" at bounding box center [348, 81] width 52 height 9
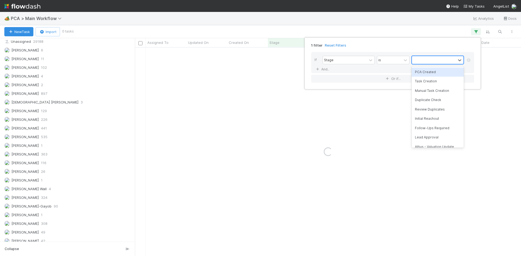
click at [422, 59] on div at bounding box center [434, 60] width 44 height 8
type input "rec"
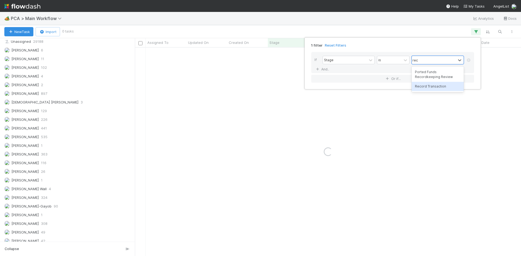
click at [425, 86] on div "Record Transaction" at bounding box center [437, 86] width 52 height 9
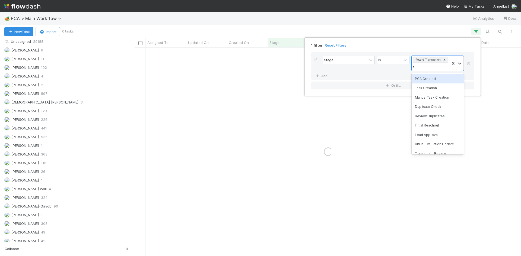
type input "al"
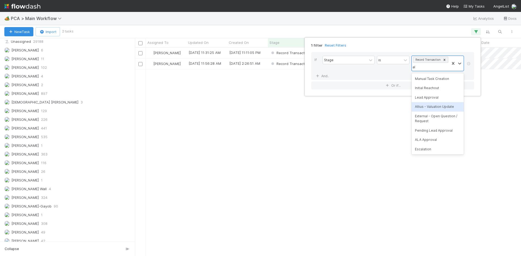
click at [426, 108] on div "Altius - Valuation Update" at bounding box center [437, 106] width 52 height 9
click at [426, 108] on div "1 filter Reset Filters If Stage is option Record Transaction , selected. option…" at bounding box center [260, 128] width 521 height 256
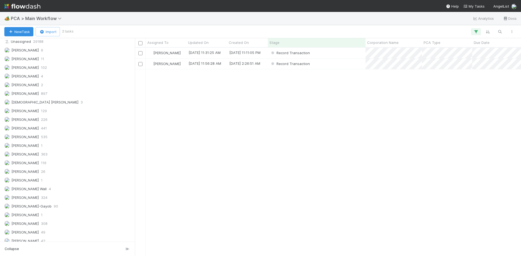
scroll to position [204, 382]
click at [356, 54] on div "Record Transaction" at bounding box center [317, 53] width 98 height 11
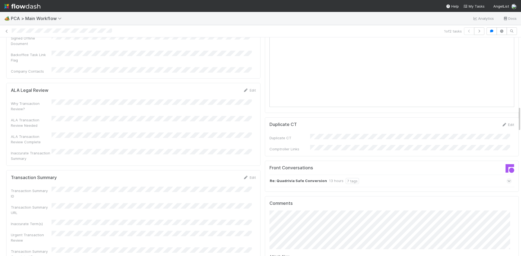
scroll to position [597, 0]
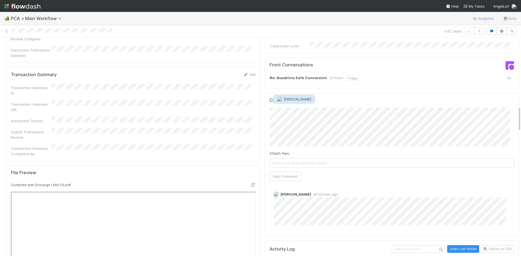
click at [292, 100] on span "Jemma Cunningham" at bounding box center [297, 99] width 27 height 4
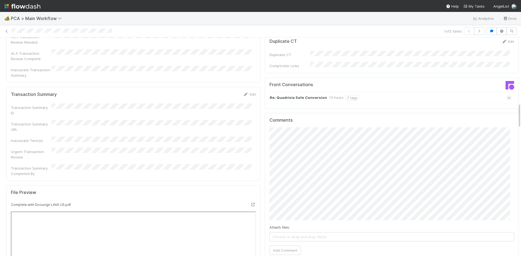
scroll to position [624, 0]
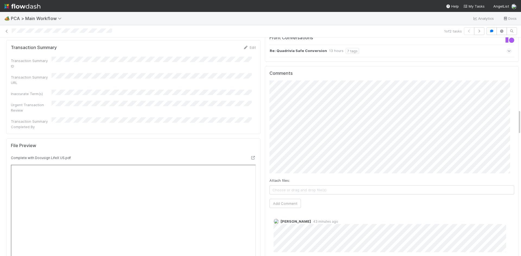
click at [284, 180] on div "Comments Attach files: Choose or drag and drop file(s) Add Comment Jemma Cunnin…" at bounding box center [391, 165] width 245 height 188
click at [282, 199] on button "Add Comment" at bounding box center [284, 203] width 31 height 9
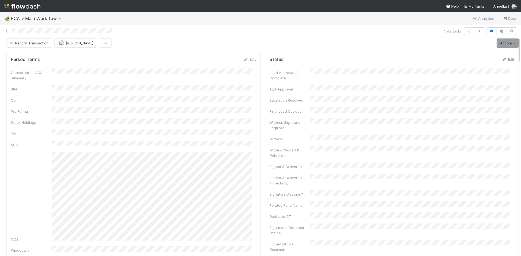
scroll to position [0, 0]
click at [40, 45] on span "Record Transaction" at bounding box center [29, 46] width 40 height 4
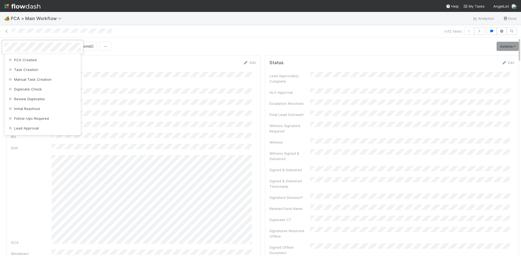
scroll to position [270, 0]
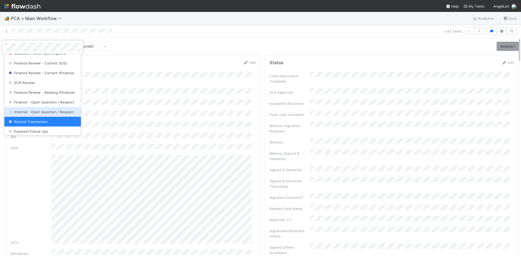
click at [35, 114] on span "Internal - Open Question / Request" at bounding box center [41, 112] width 66 height 4
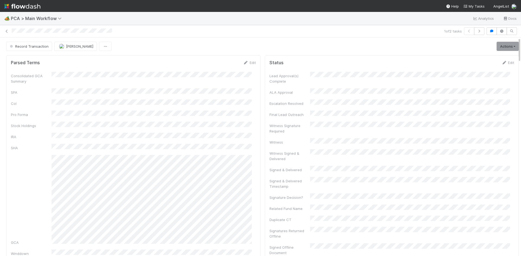
click at [275, 31] on div at bounding box center [227, 31] width 430 height 6
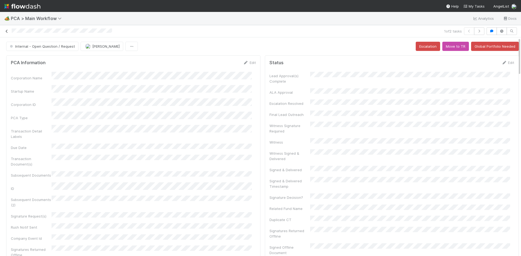
click at [6, 30] on icon at bounding box center [6, 32] width 5 height 4
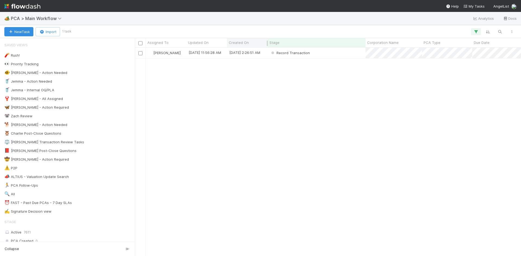
scroll to position [204, 382]
click at [329, 55] on div "Record Transaction" at bounding box center [317, 53] width 98 height 11
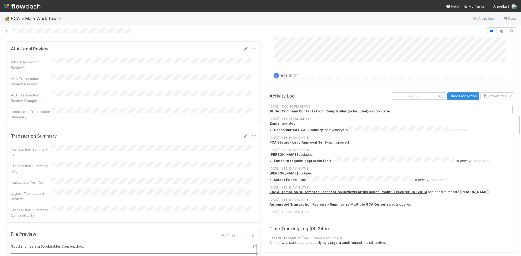
scroll to position [759, 0]
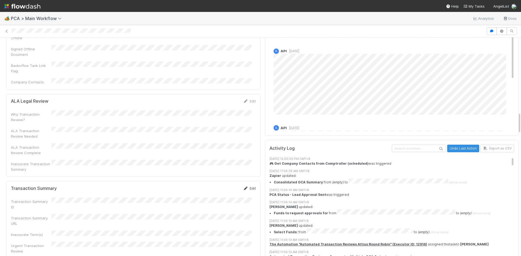
click at [247, 186] on link "Edit" at bounding box center [249, 188] width 13 height 4
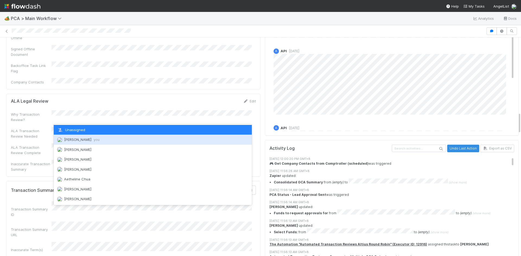
click at [93, 142] on div "Meg Castanare you" at bounding box center [153, 140] width 198 height 10
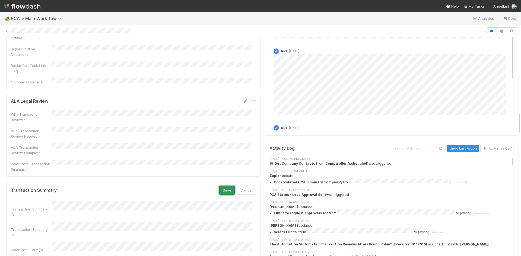
click at [224, 186] on button "Save" at bounding box center [226, 190] width 15 height 9
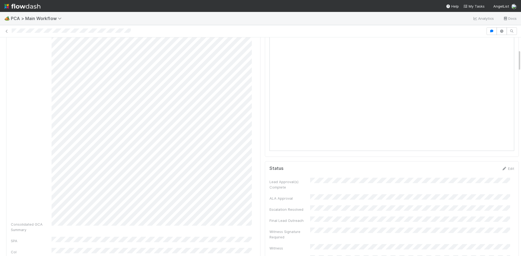
scroll to position [0, 0]
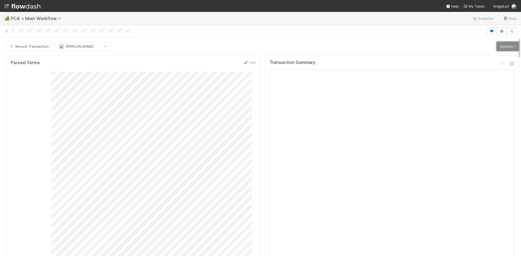
click at [496, 44] on link "Actions" at bounding box center [507, 46] width 22 height 9
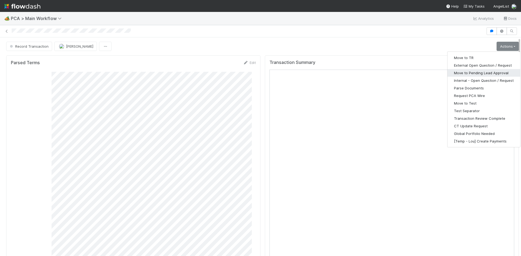
click at [484, 73] on button "Move to Pending Lead Approval" at bounding box center [483, 73] width 73 height 8
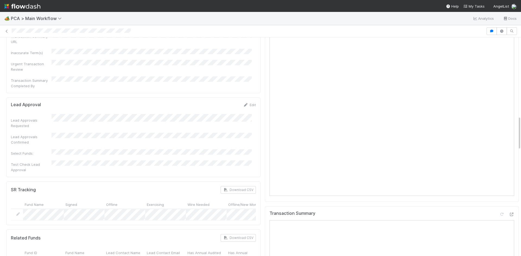
scroll to position [542, 0]
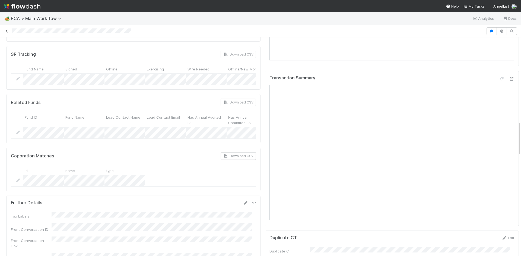
click at [8, 32] on icon at bounding box center [6, 32] width 5 height 4
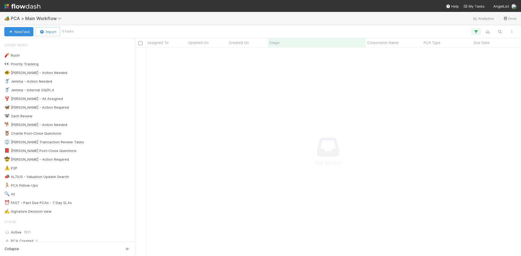
scroll to position [200, 382]
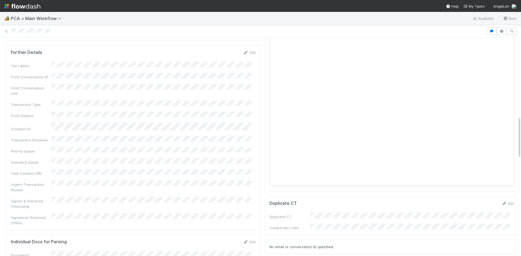
scroll to position [353, 0]
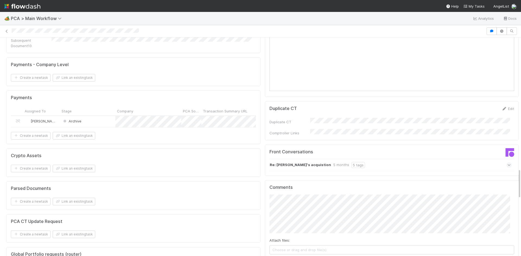
scroll to position [949, 0]
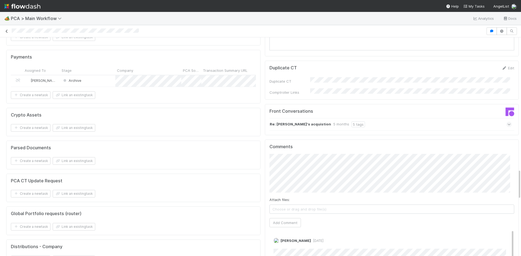
click at [5, 30] on icon at bounding box center [6, 32] width 5 height 4
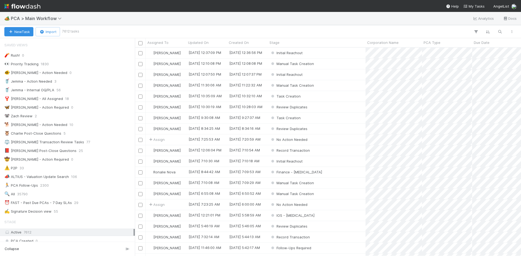
scroll to position [204, 382]
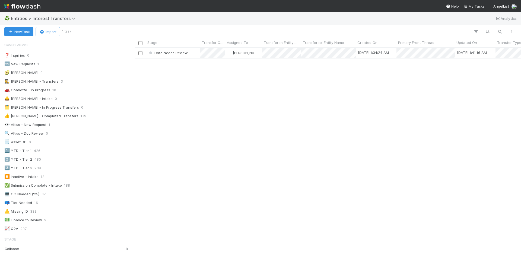
scroll to position [598, 0]
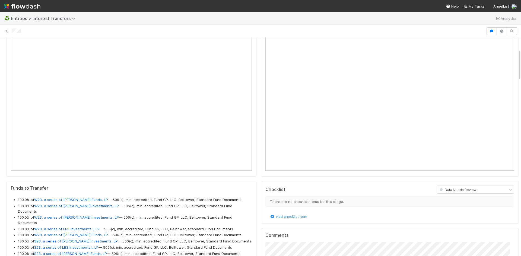
scroll to position [81, 0]
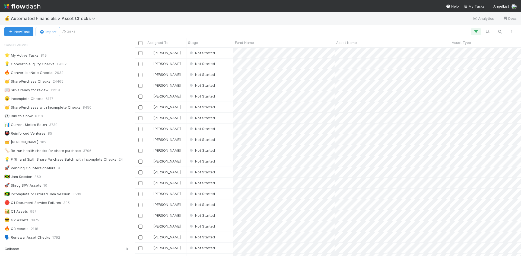
scroll to position [194, 0]
